Goal: Navigation & Orientation: Understand site structure

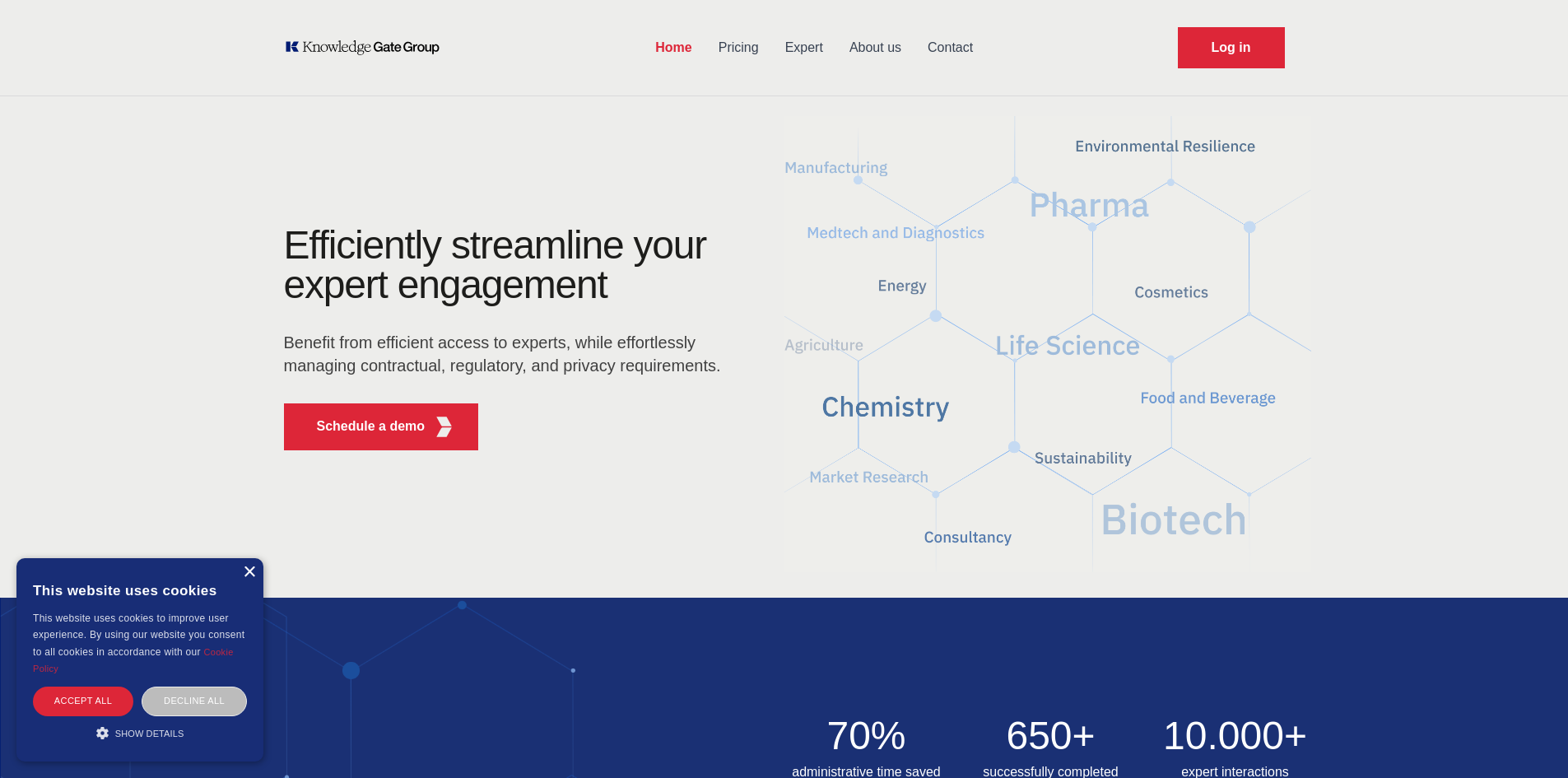
click at [247, 568] on div "×" at bounding box center [249, 572] width 12 height 12
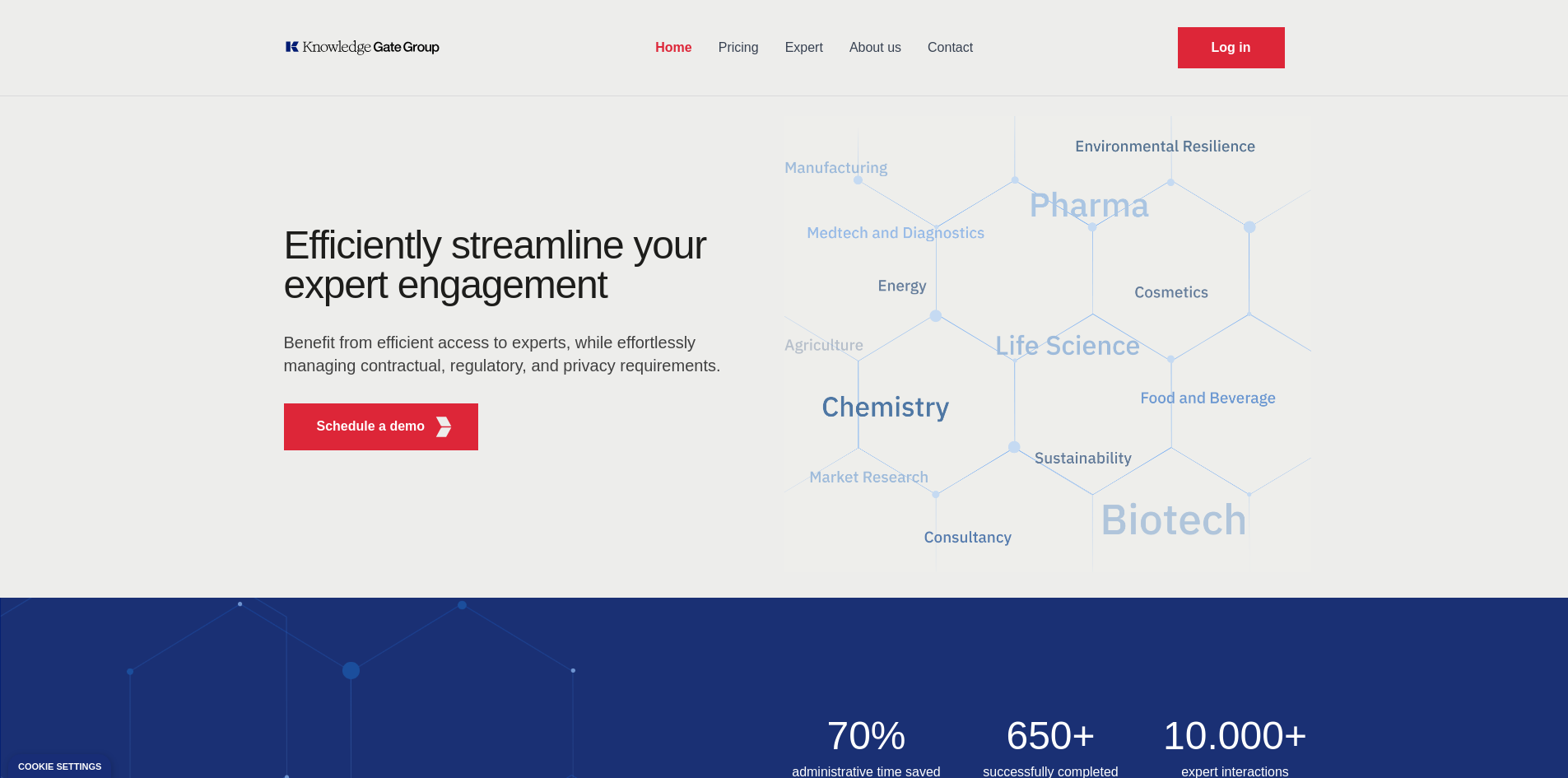
click at [734, 50] on link "Pricing" at bounding box center [739, 47] width 67 height 43
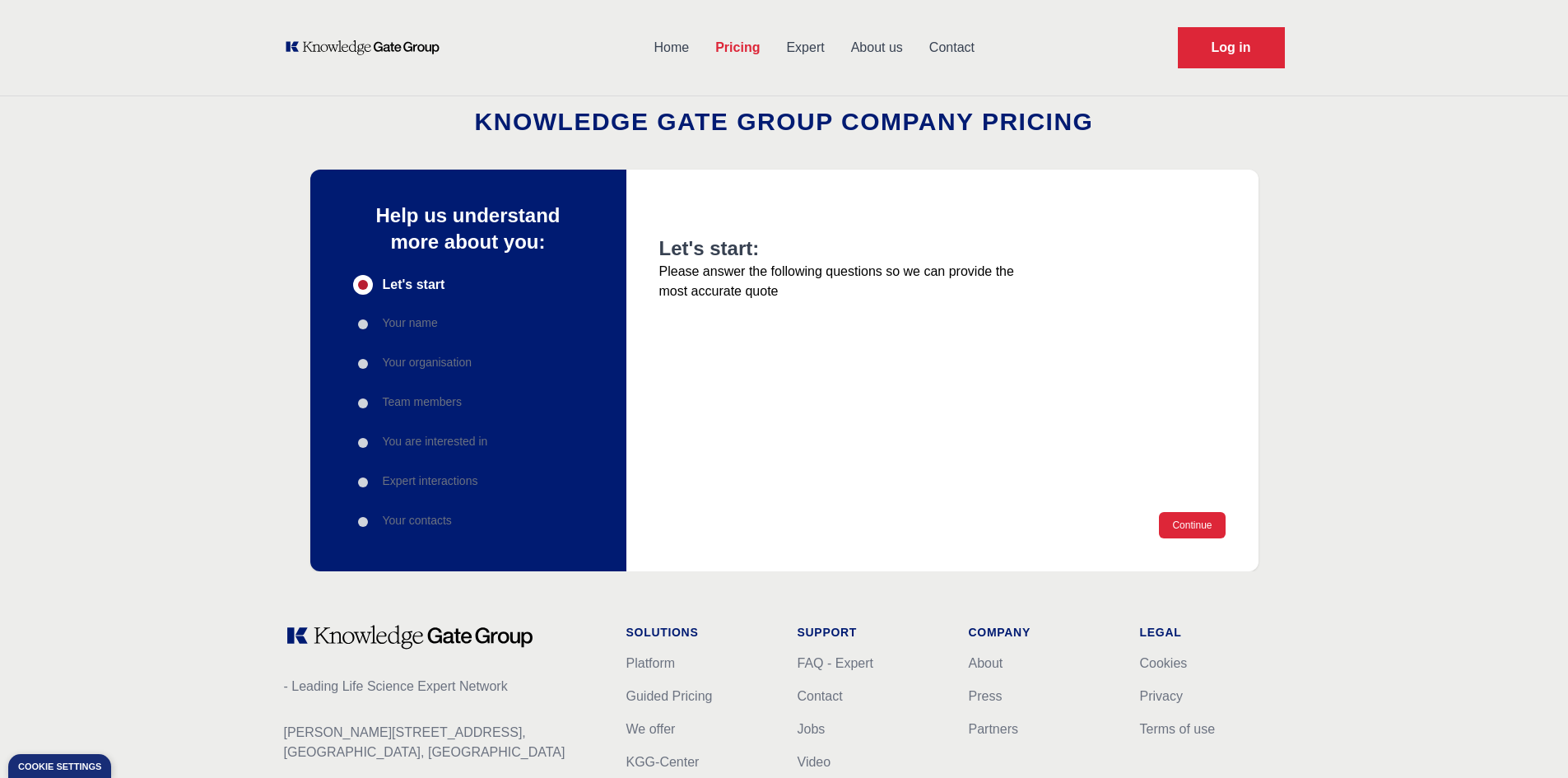
click at [802, 42] on link "Expert" at bounding box center [804, 47] width 64 height 43
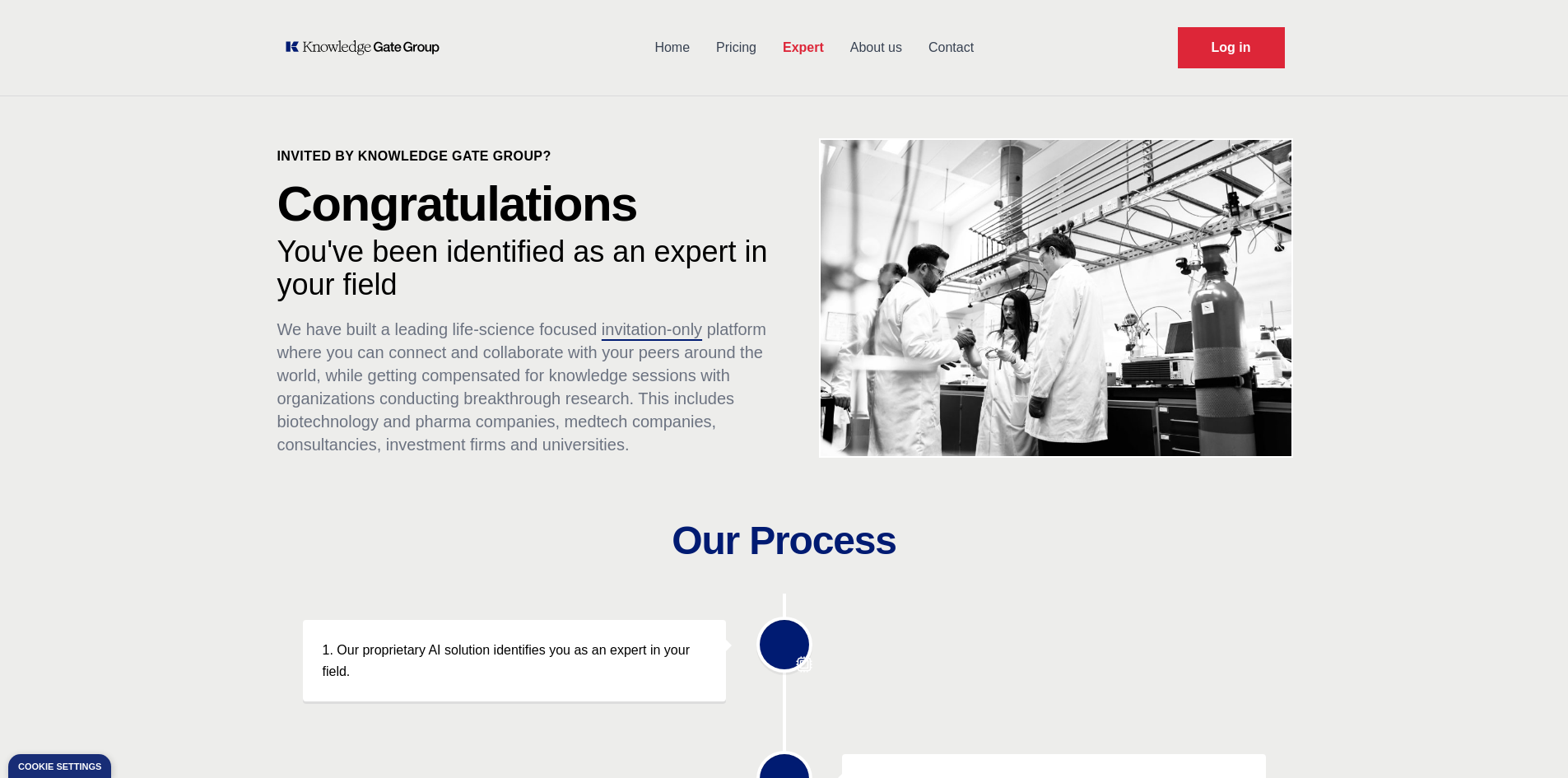
click at [889, 50] on link "About us" at bounding box center [876, 47] width 79 height 43
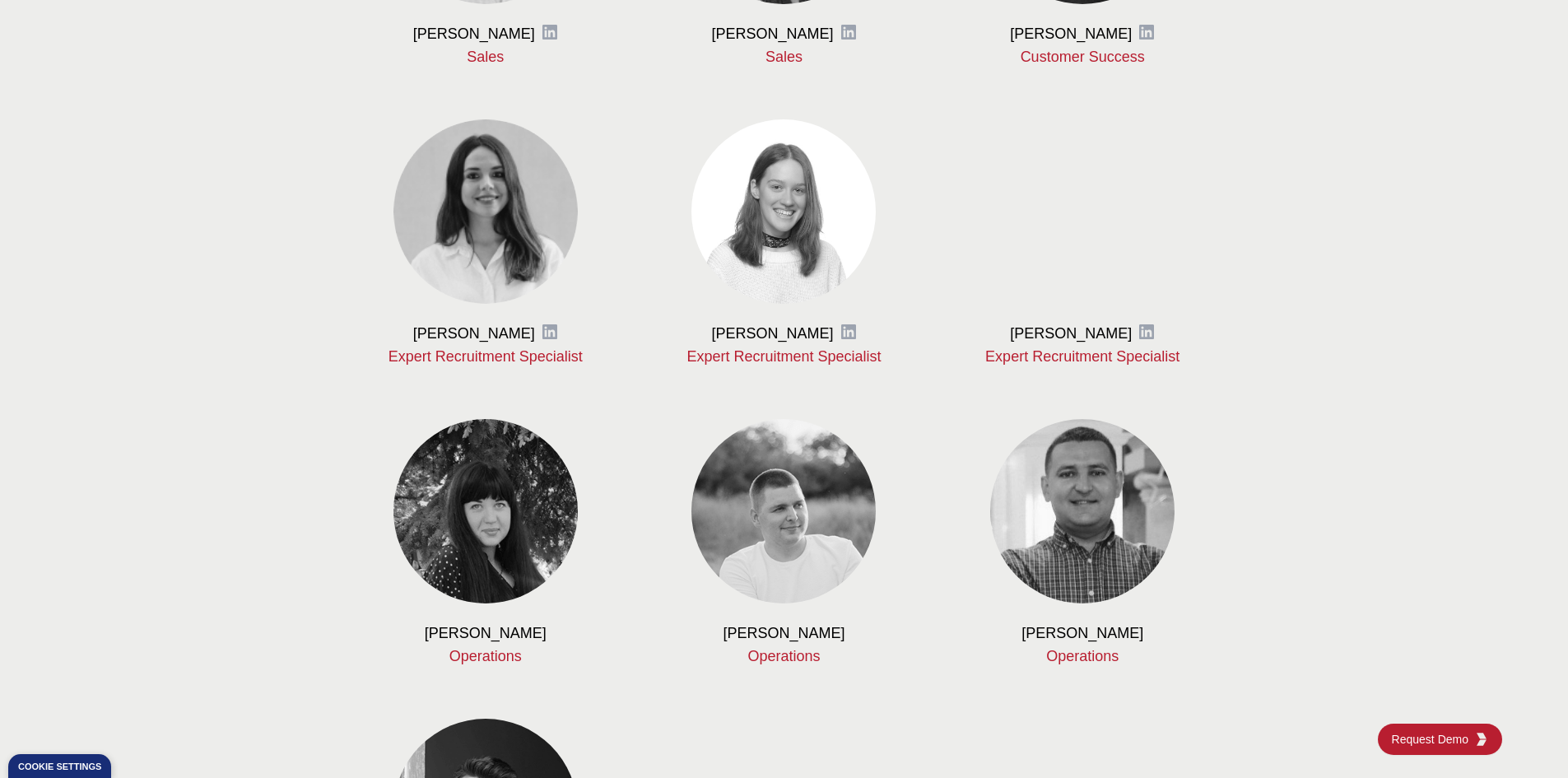
scroll to position [1810, 0]
